Goal: Information Seeking & Learning: Learn about a topic

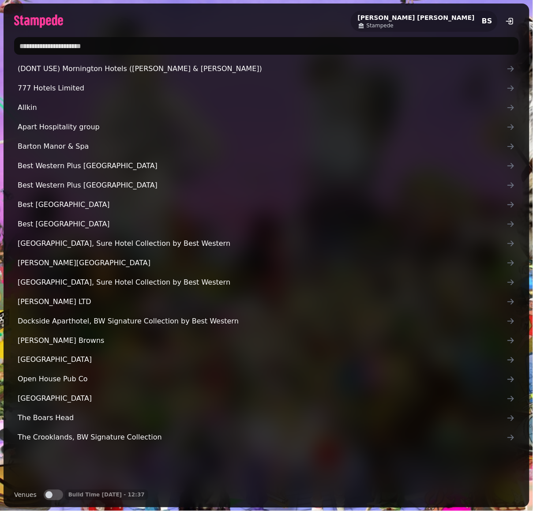
click at [83, 40] on input "text" at bounding box center [266, 46] width 505 height 18
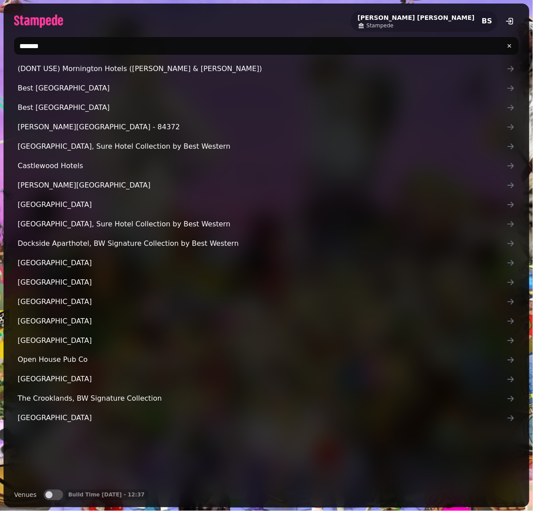
type input "*******"
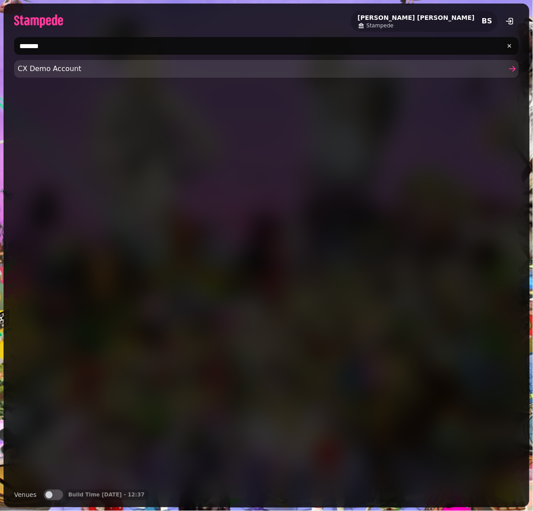
click at [56, 68] on span "CX Demo Account" at bounding box center [262, 69] width 489 height 11
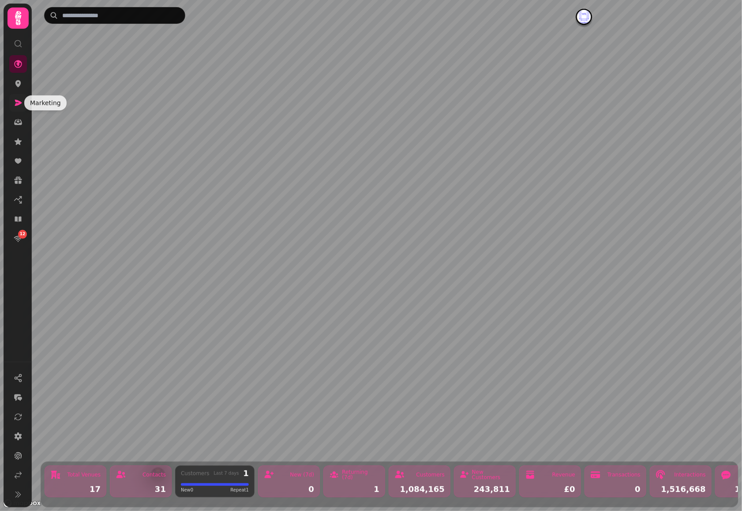
click at [19, 100] on icon at bounding box center [18, 102] width 9 height 9
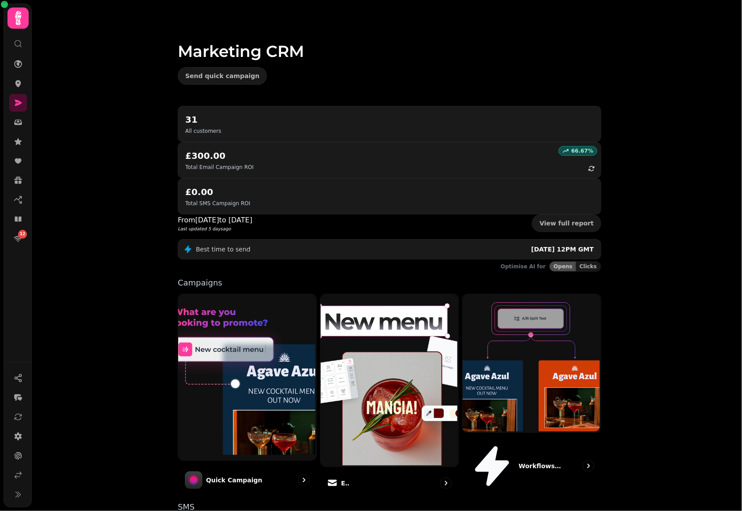
click at [25, 26] on icon at bounding box center [18, 18] width 18 height 18
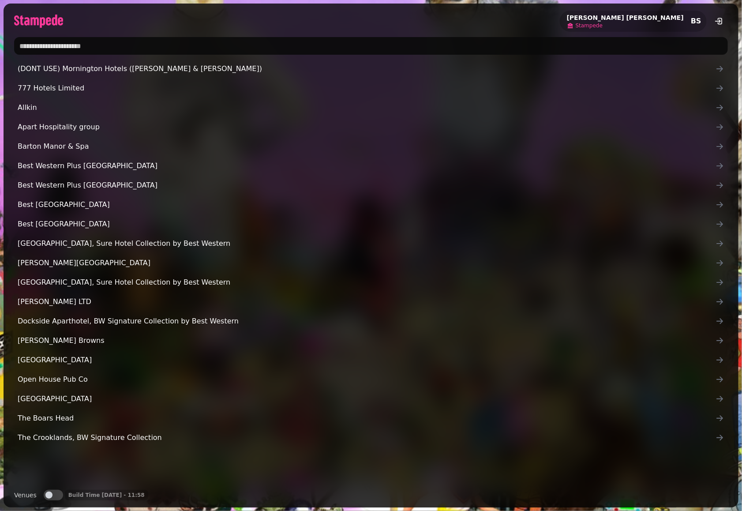
click at [603, 27] on span "Stampede" at bounding box center [589, 25] width 27 height 7
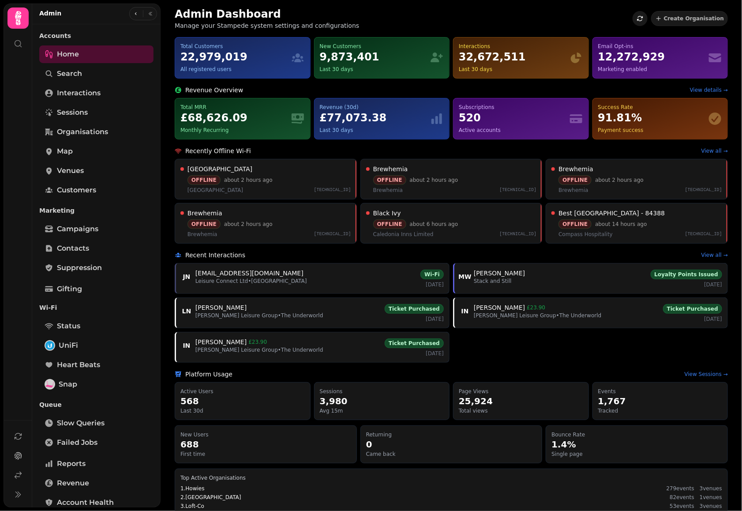
click at [640, 16] on icon "button" at bounding box center [640, 18] width 6 height 5
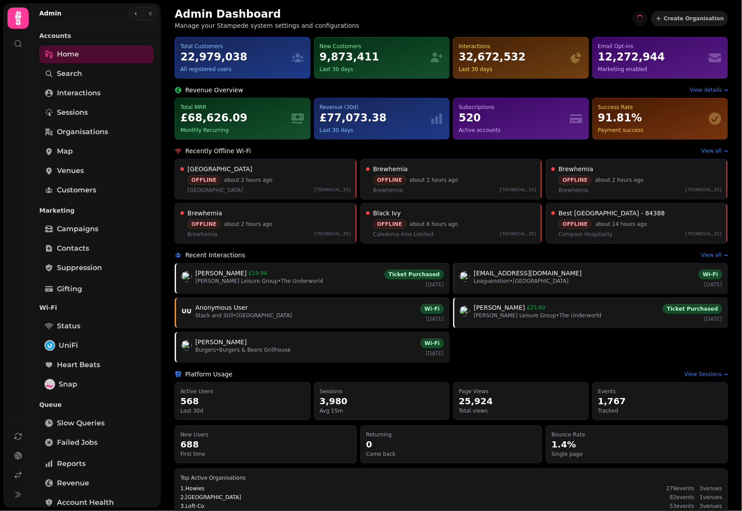
drag, startPoint x: 485, startPoint y: 19, endPoint x: 419, endPoint y: 26, distance: 66.1
click at [484, 19] on div "Admin Dashboard Manage your Stampede system settings and configurations Create …" at bounding box center [452, 18] width 554 height 23
drag, startPoint x: 182, startPoint y: 43, endPoint x: 239, endPoint y: 56, distance: 58.4
click at [239, 56] on div "Total Customers 22,979,038 All registered users" at bounding box center [236, 58] width 110 height 30
click at [191, 48] on div "Total Customers" at bounding box center [236, 46] width 110 height 7
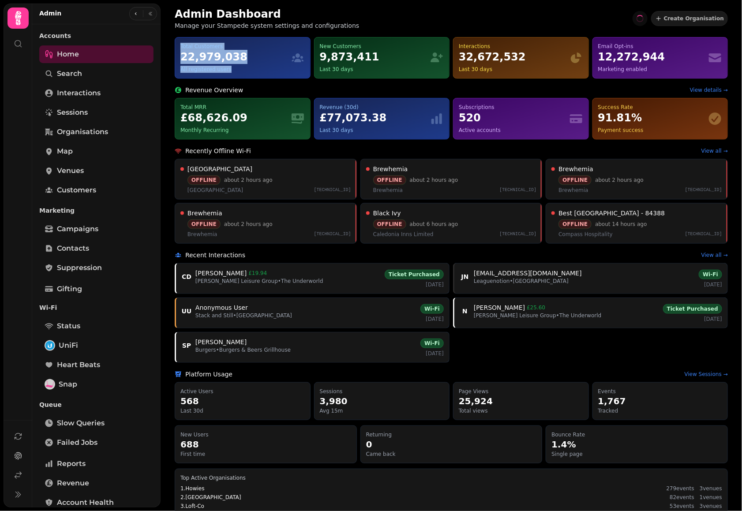
drag, startPoint x: 180, startPoint y: 45, endPoint x: 236, endPoint y: 72, distance: 62.2
click at [236, 72] on div "Total Customers 22,979,038 All registered users" at bounding box center [236, 58] width 110 height 30
copy div "Total Customers 22,979,038 All registered users"
drag, startPoint x: 376, startPoint y: 25, endPoint x: 327, endPoint y: 38, distance: 50.9
click at [375, 25] on div "Admin Dashboard Manage your Stampede system settings and configurations Create …" at bounding box center [452, 18] width 554 height 23
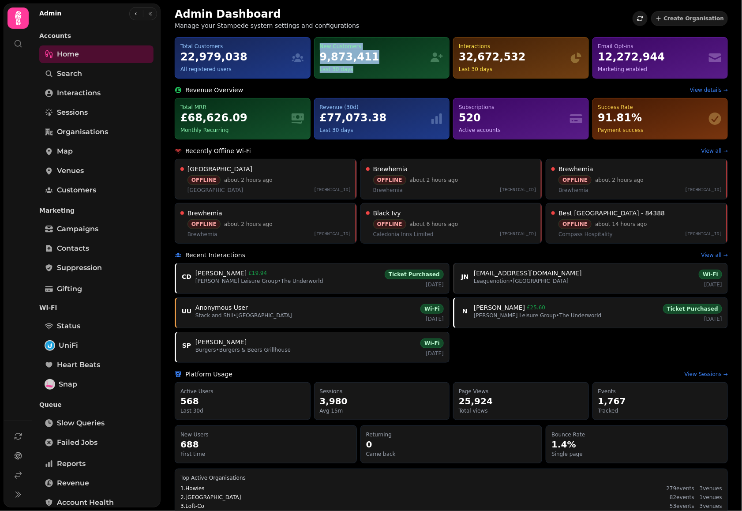
drag, startPoint x: 320, startPoint y: 45, endPoint x: 352, endPoint y: 72, distance: 41.4
click at [352, 72] on div "New Customers 9,873,411 Last 30 days" at bounding box center [375, 58] width 110 height 30
click at [489, 19] on div "Admin Dashboard Manage your Stampede system settings and configurations Create …" at bounding box center [452, 18] width 554 height 23
drag, startPoint x: 456, startPoint y: 46, endPoint x: 496, endPoint y: 71, distance: 47.2
click at [499, 74] on div "Interactions 32,672,532 Last 30 days" at bounding box center [521, 57] width 136 height 41
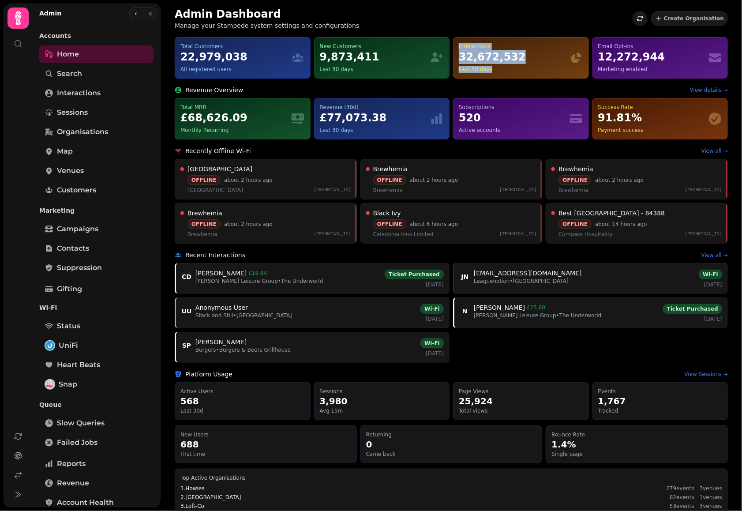
drag, startPoint x: 491, startPoint y: 68, endPoint x: 454, endPoint y: 48, distance: 41.9
click at [454, 48] on div "Interactions 32,672,532 Last 30 days" at bounding box center [521, 57] width 136 height 41
click at [459, 57] on div "32,672,532" at bounding box center [514, 57] width 110 height 14
drag, startPoint x: 455, startPoint y: 56, endPoint x: 513, endPoint y: 57, distance: 58.3
click at [512, 57] on div "32,672,532" at bounding box center [514, 57] width 110 height 14
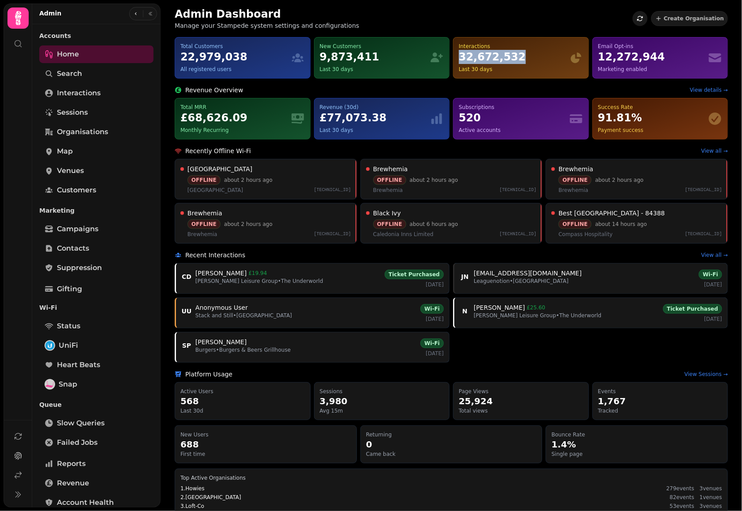
copy div "32,672,532"
click at [463, 45] on div "Interactions" at bounding box center [514, 46] width 110 height 7
copy div "Interactions"
drag, startPoint x: 458, startPoint y: 69, endPoint x: 500, endPoint y: 73, distance: 42.1
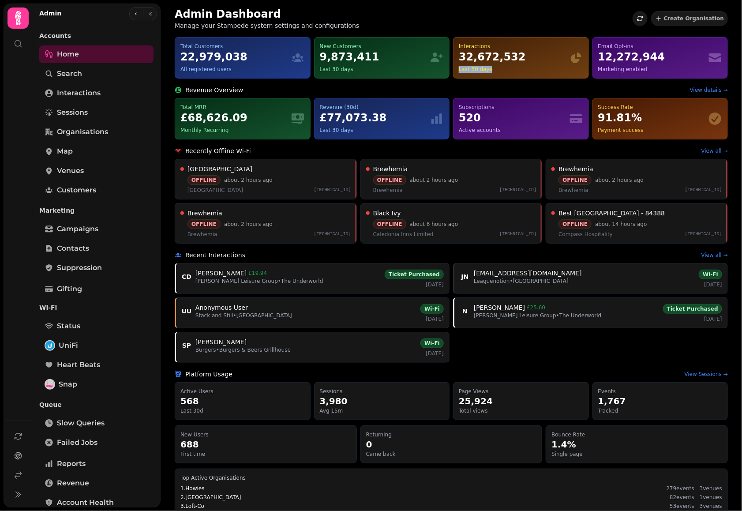
click at [500, 73] on div "Interactions 32,672,532 Last 30 days" at bounding box center [521, 57] width 136 height 41
copy div "Last 30 days"
drag, startPoint x: 593, startPoint y: 56, endPoint x: 660, endPoint y: 53, distance: 66.7
click at [659, 53] on div "12,272,944" at bounding box center [654, 57] width 110 height 14
copy div "12,272,944"
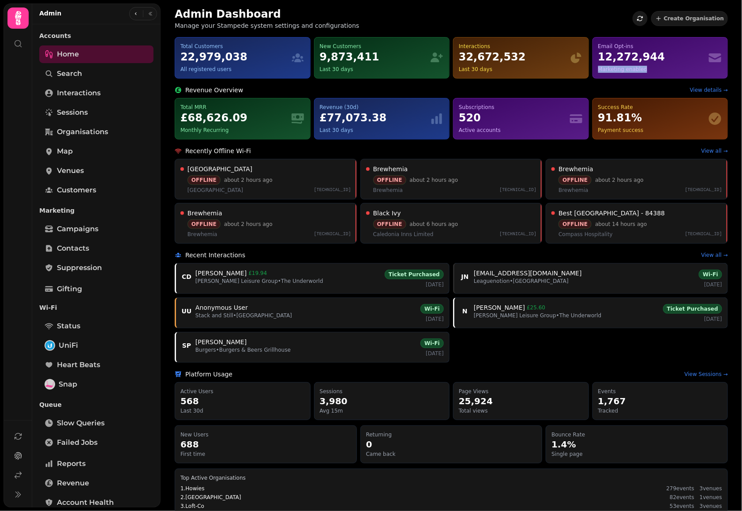
drag, startPoint x: 593, startPoint y: 69, endPoint x: 644, endPoint y: 68, distance: 50.8
click at [644, 68] on div "Marketing enabled" at bounding box center [654, 69] width 110 height 7
copy div "Marketing enabled"
drag, startPoint x: 592, startPoint y: 46, endPoint x: 636, endPoint y: 48, distance: 43.7
click at [636, 48] on div "Email Opt-ins" at bounding box center [654, 46] width 110 height 7
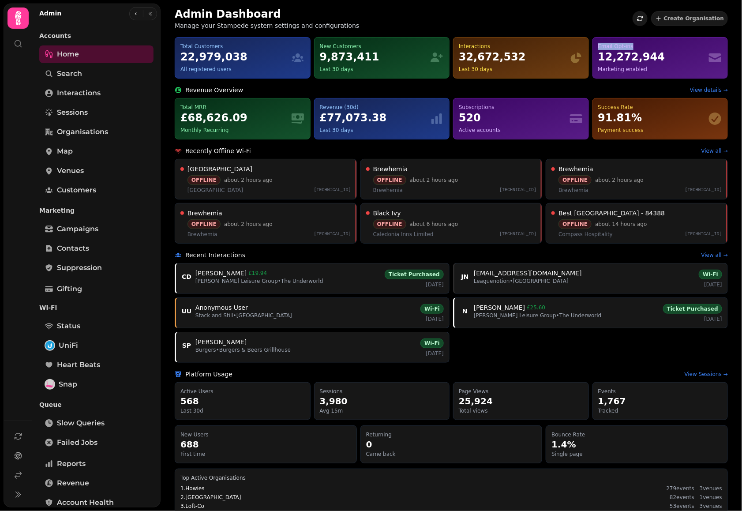
copy div "Email Opt-ins"
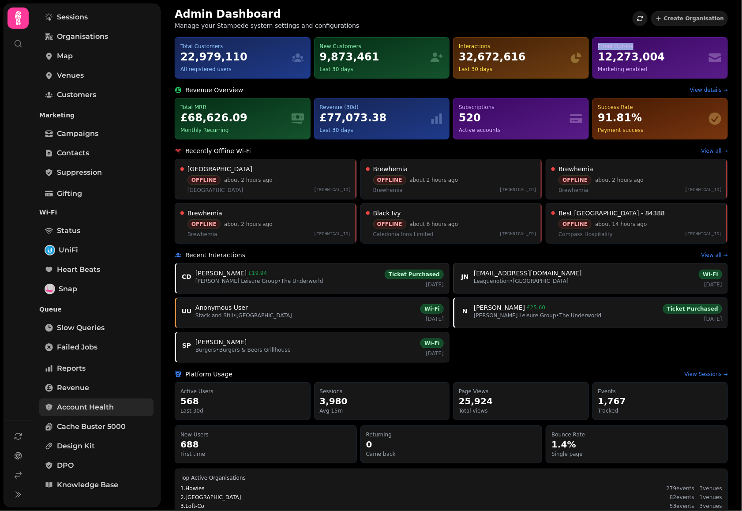
click at [92, 409] on span "Account Health" at bounding box center [85, 407] width 57 height 11
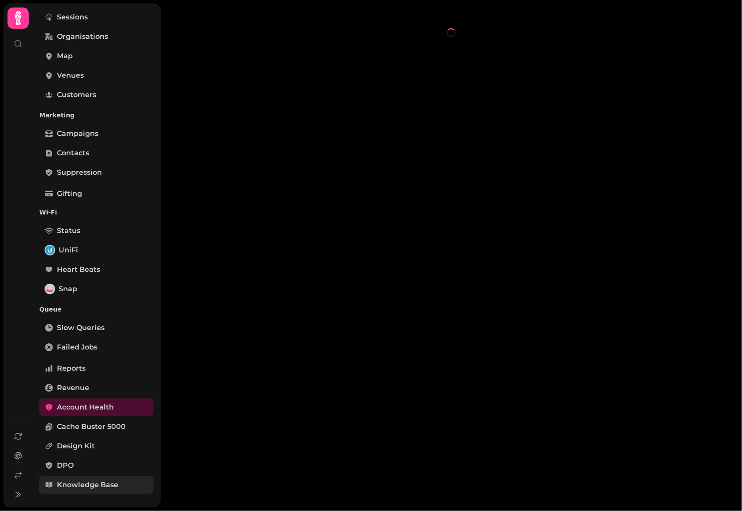
click at [97, 487] on span "Knowledge Base" at bounding box center [87, 485] width 61 height 11
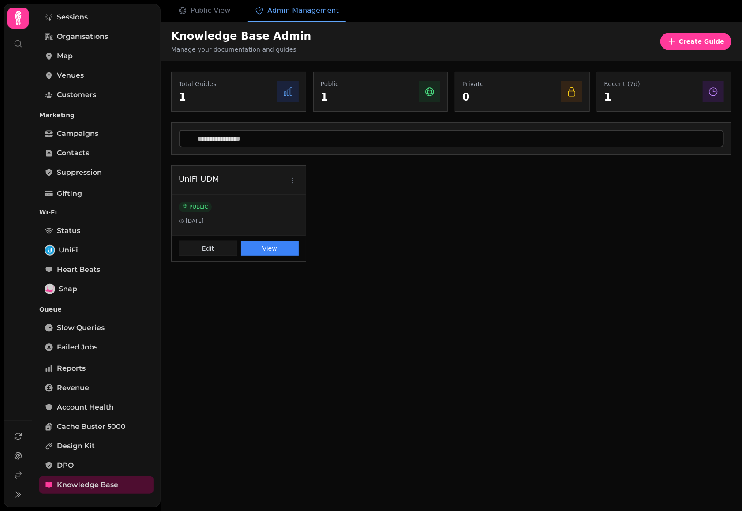
click at [455, 169] on div "UniFi UDM PUBLIC [DATE] Edit View" at bounding box center [451, 214] width 561 height 96
click at [265, 251] on button "View" at bounding box center [270, 248] width 58 height 14
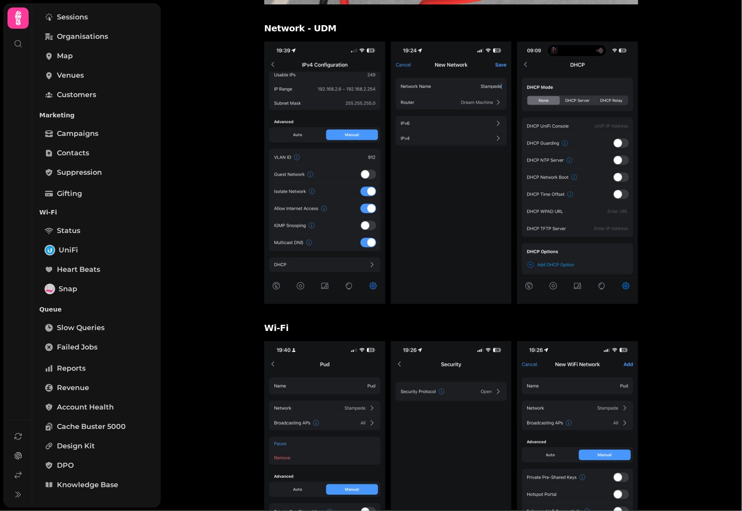
scroll to position [360, 0]
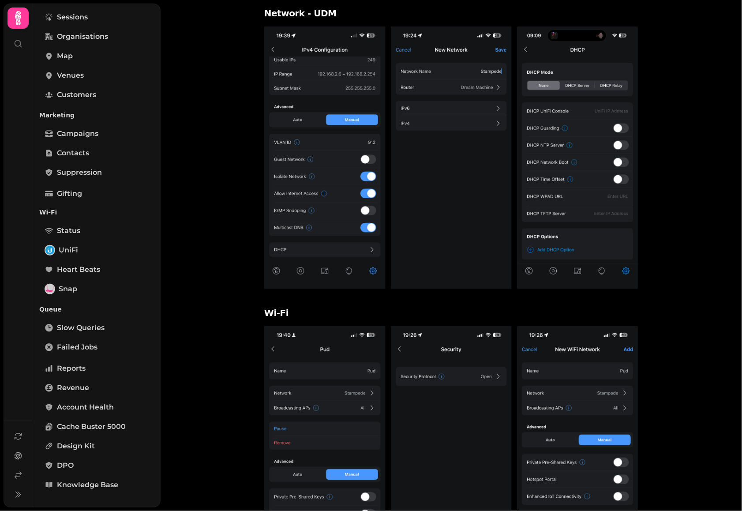
click at [400, 211] on img at bounding box center [451, 157] width 121 height 263
click at [316, 211] on img at bounding box center [324, 157] width 121 height 263
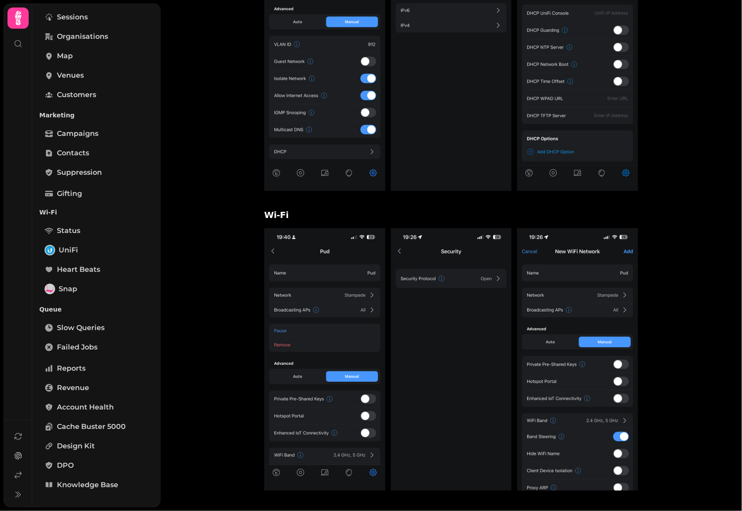
scroll to position [0, 0]
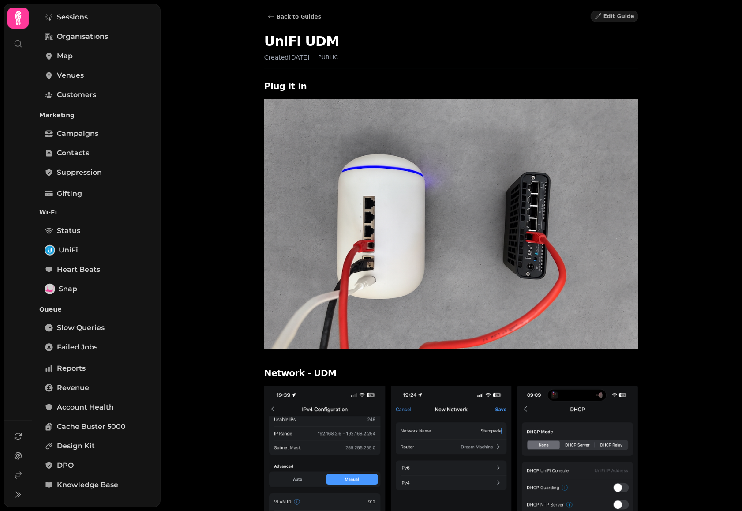
click at [195, 126] on div "Back to Guides Edit Guide UniFi UDM Created [DATE] PUBLIC Plug it in Network - …" at bounding box center [452, 255] width 582 height 511
click at [94, 365] on link "Reports" at bounding box center [96, 369] width 114 height 18
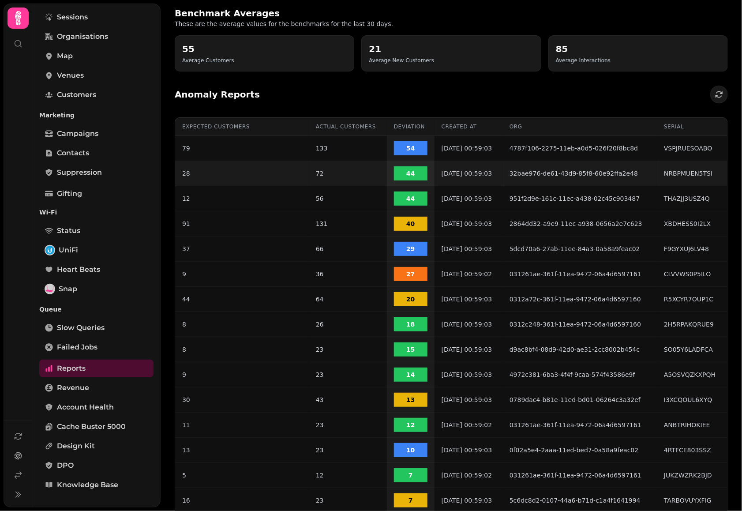
click at [400, 133] on table "Expected Customers Actual Customers Deviation Created At Org Serial 79 133 54 […" at bounding box center [451, 441] width 553 height 647
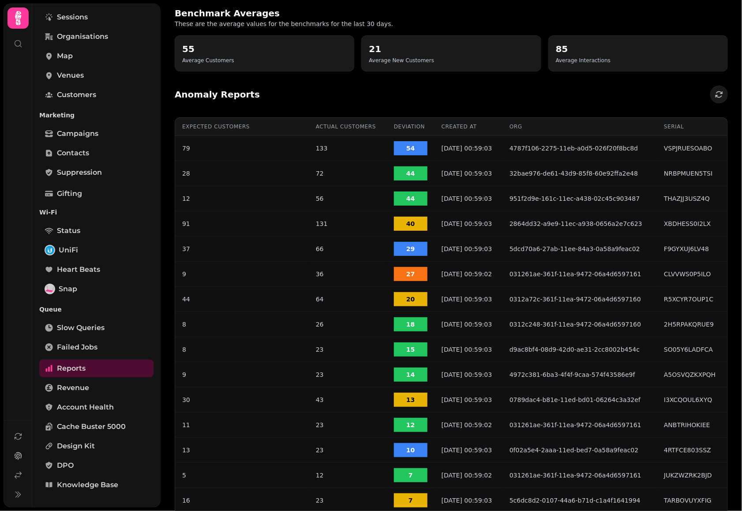
drag, startPoint x: 525, startPoint y: 96, endPoint x: 454, endPoint y: 92, distance: 71.6
click at [525, 96] on div "Anomaly Reports" at bounding box center [452, 95] width 554 height 32
click at [361, 97] on div "Anomaly Reports" at bounding box center [452, 95] width 554 height 32
